Goal: Information Seeking & Learning: Learn about a topic

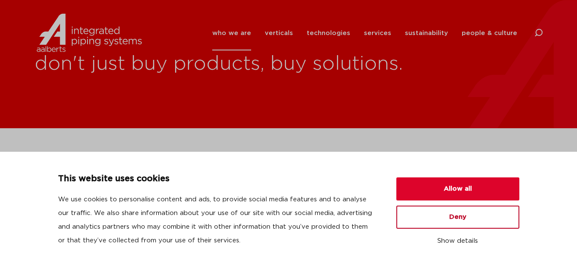
click at [447, 218] on button "Deny" at bounding box center [458, 217] width 123 height 23
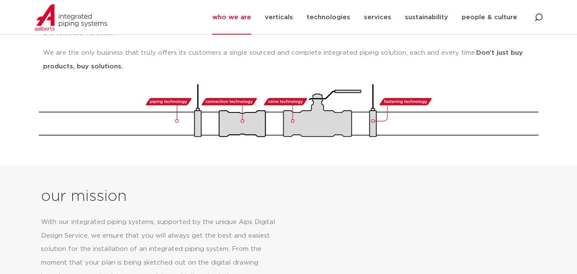
scroll to position [259, 0]
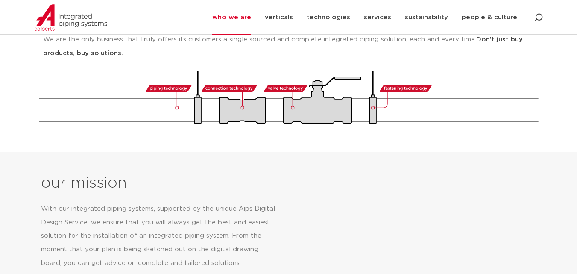
click at [80, 202] on p "With our integrated piping systems, supported by the unique Aips Digital Design…" at bounding box center [160, 236] width 238 height 68
drag, startPoint x: 80, startPoint y: 196, endPoint x: 128, endPoint y: 196, distance: 48.3
click at [128, 202] on p "With our integrated piping systems, supported by the unique Aips Digital Design…" at bounding box center [160, 236] width 238 height 68
copy p "integrated piping systems"
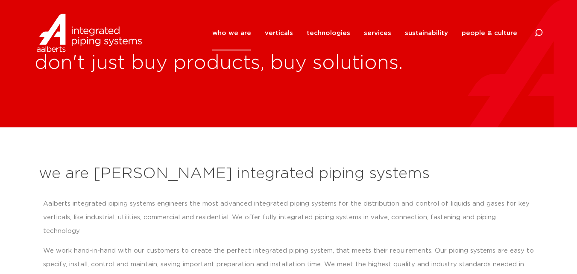
scroll to position [0, 0]
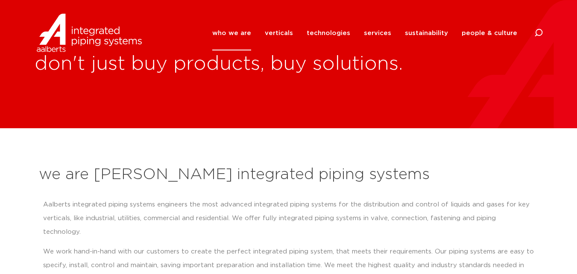
click at [51, 203] on p "Aalberts integrated piping systems engineers the most advanced integrated pipin…" at bounding box center [289, 218] width 492 height 41
drag, startPoint x: 51, startPoint y: 203, endPoint x: 135, endPoint y: 206, distance: 84.2
click at [135, 206] on p "Aalberts integrated piping systems engineers the most advanced integrated pipin…" at bounding box center [289, 218] width 492 height 41
copy p "[PERSON_NAME] integrated piping systems"
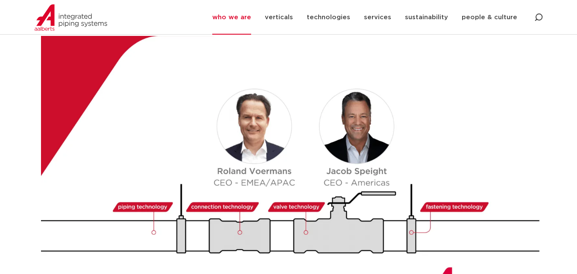
scroll to position [940, 0]
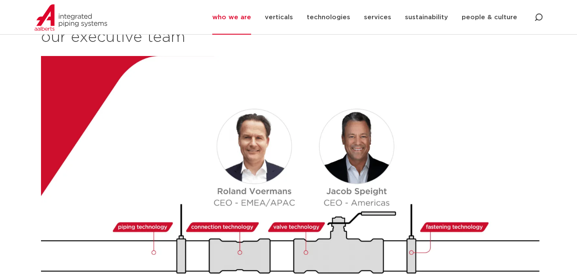
click at [231, 179] on img at bounding box center [292, 197] width 502 height 283
drag, startPoint x: 231, startPoint y: 179, endPoint x: 279, endPoint y: 183, distance: 47.6
click at [279, 183] on img at bounding box center [292, 197] width 502 height 283
